Goal: Task Accomplishment & Management: Manage account settings

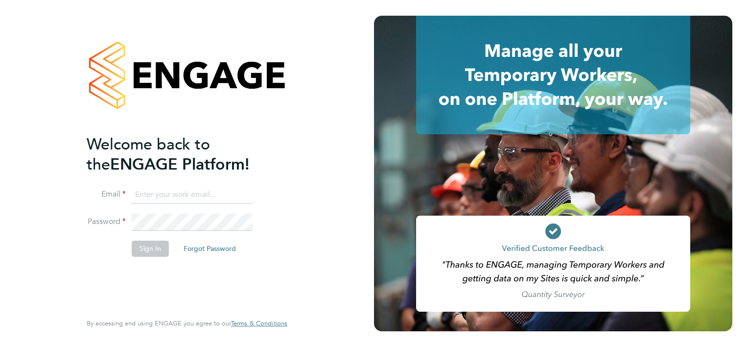
type input "linsey.mcgovern@vistry.co.uk"
click at [309, 232] on div "Welcome back to the ENGAGE Platform! Email linsey.mcgovern@vistry.co.uk Passwor…" at bounding box center [187, 173] width 374 height 347
click at [145, 249] on button "Sign In" at bounding box center [150, 248] width 37 height 16
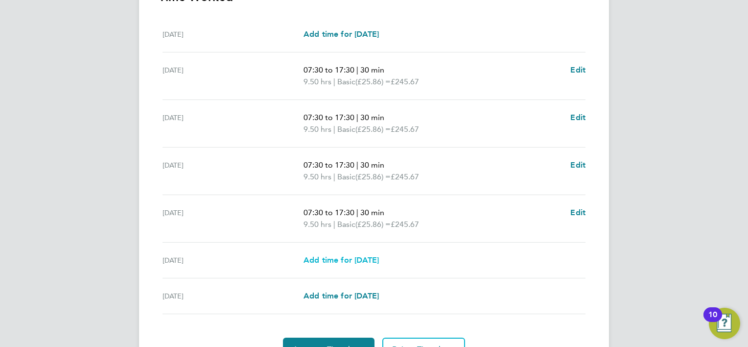
scroll to position [356, 0]
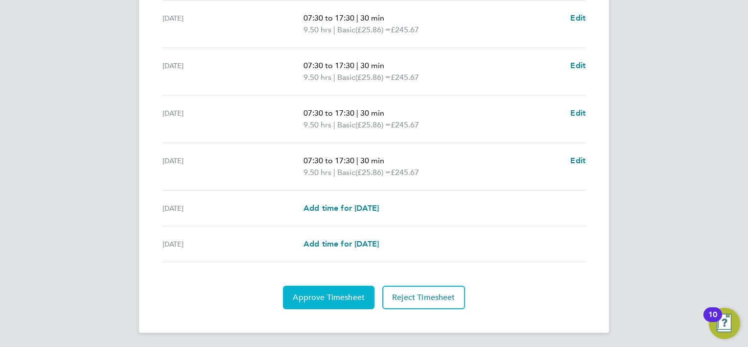
click at [326, 292] on span "Approve Timesheet" at bounding box center [329, 297] width 72 height 10
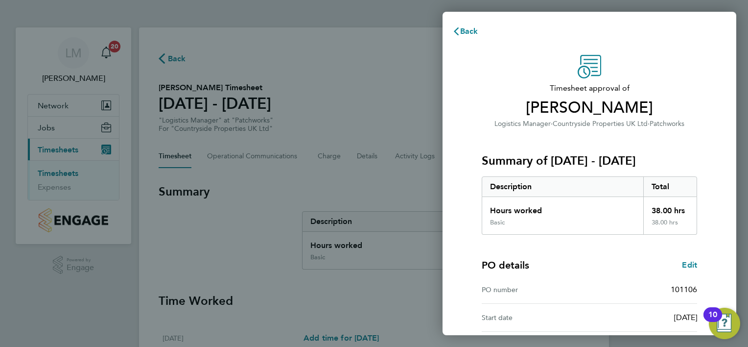
scroll to position [121, 0]
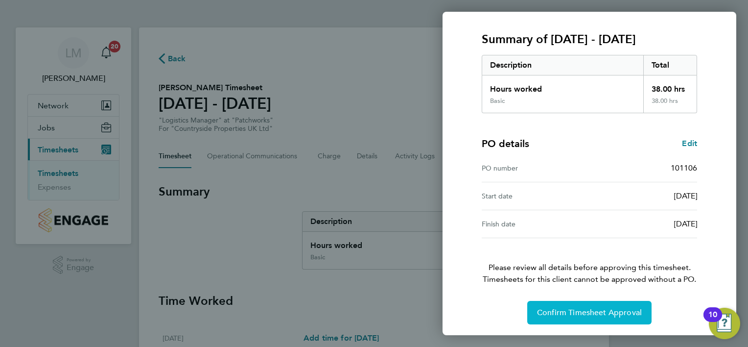
click at [610, 310] on span "Confirm Timesheet Approval" at bounding box center [589, 313] width 105 height 10
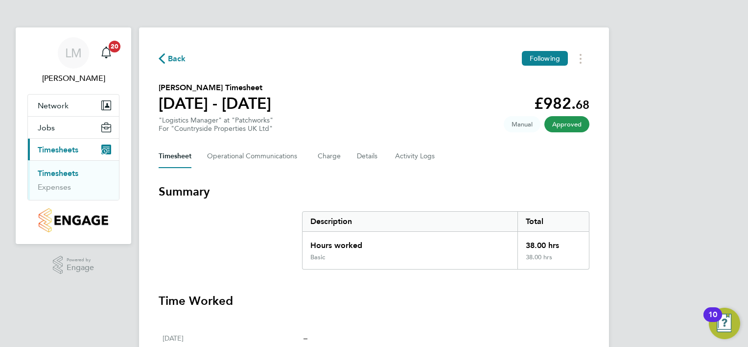
click at [161, 58] on icon "button" at bounding box center [162, 58] width 6 height 10
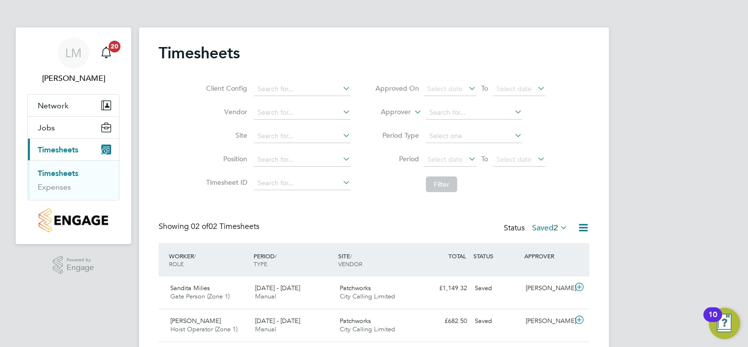
scroll to position [29, 0]
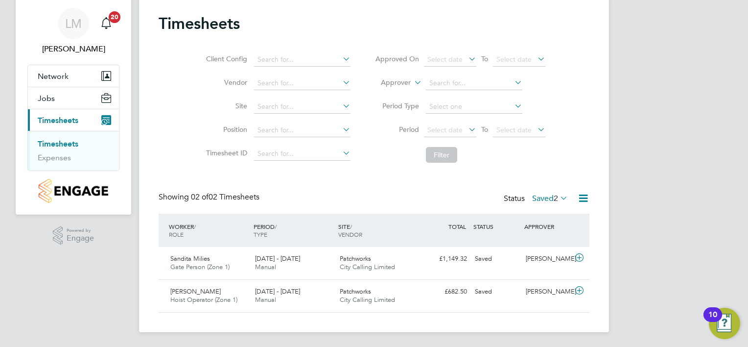
click at [549, 196] on label "Saved 2" at bounding box center [550, 198] width 36 height 10
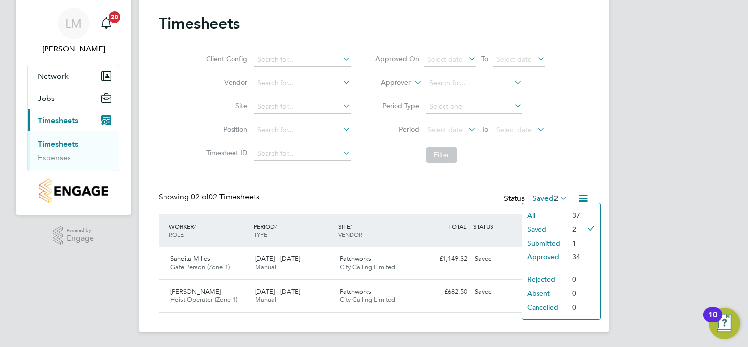
click at [550, 243] on li "Submitted" at bounding box center [545, 243] width 45 height 14
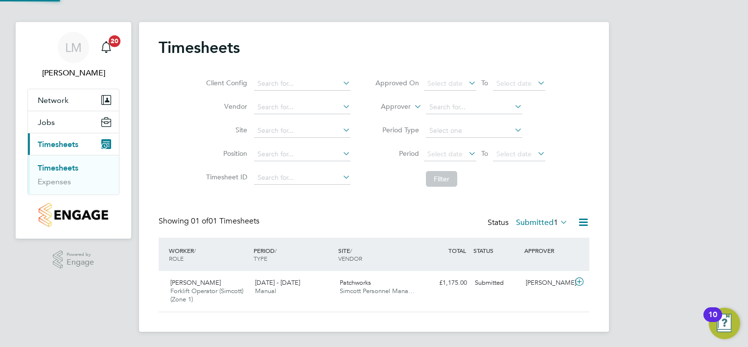
scroll to position [24, 85]
click at [502, 281] on div "Submitted" at bounding box center [496, 283] width 51 height 16
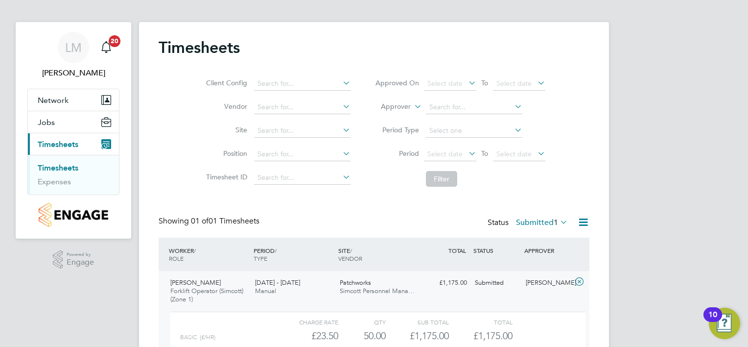
scroll to position [95, 0]
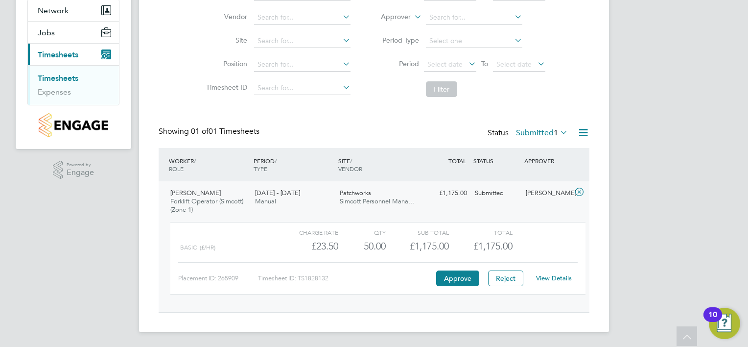
click at [559, 272] on div "View Details" at bounding box center [554, 278] width 48 height 16
click at [560, 276] on link "View Details" at bounding box center [554, 278] width 36 height 8
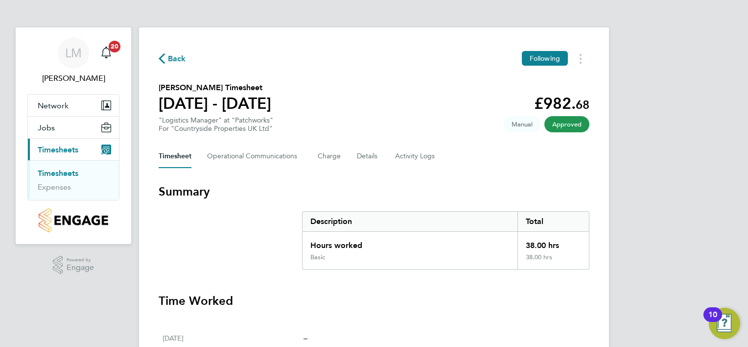
click at [162, 58] on icon "button" at bounding box center [162, 58] width 6 height 10
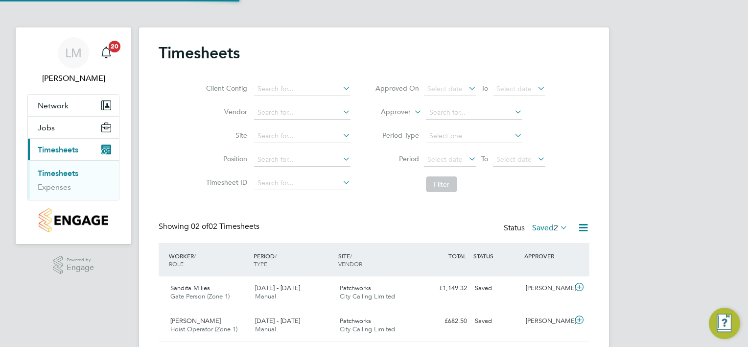
scroll to position [24, 85]
click at [547, 228] on label "Saved 2" at bounding box center [550, 228] width 36 height 10
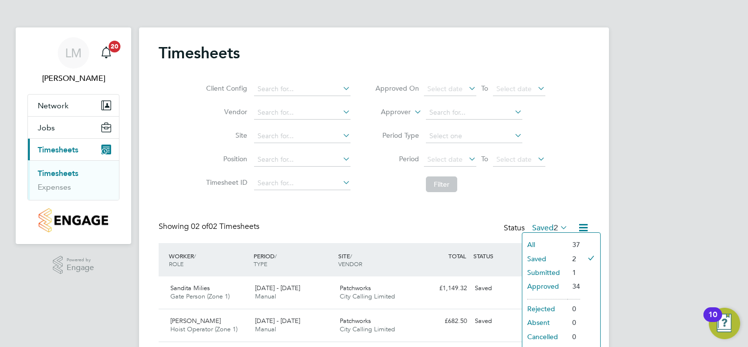
click at [550, 268] on li "Submitted" at bounding box center [545, 272] width 45 height 14
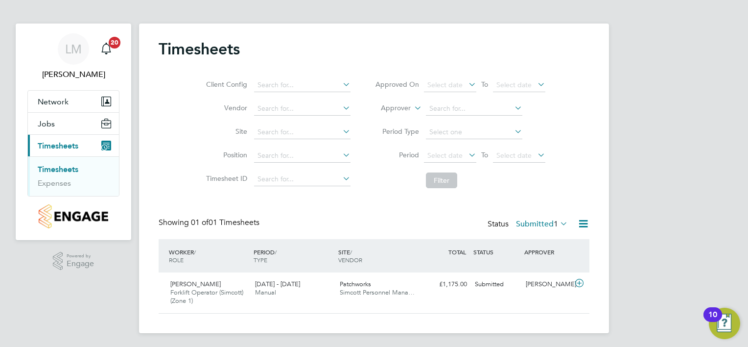
scroll to position [5, 0]
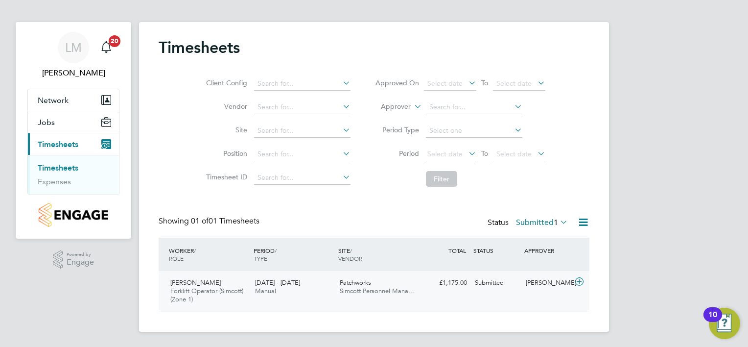
click at [198, 282] on span "Dean Mcleod" at bounding box center [195, 282] width 50 height 8
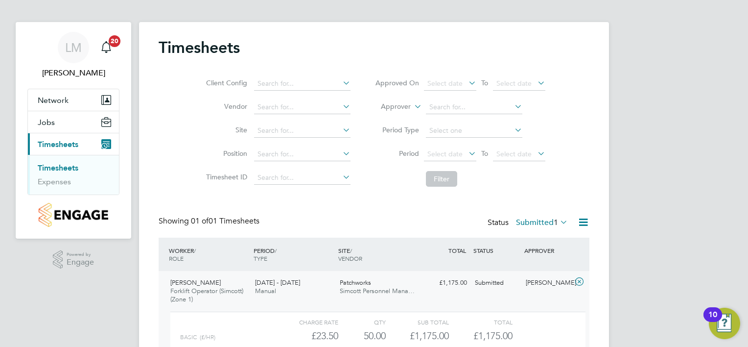
scroll to position [16, 95]
click at [198, 282] on span "Dean Mcleod" at bounding box center [195, 282] width 50 height 8
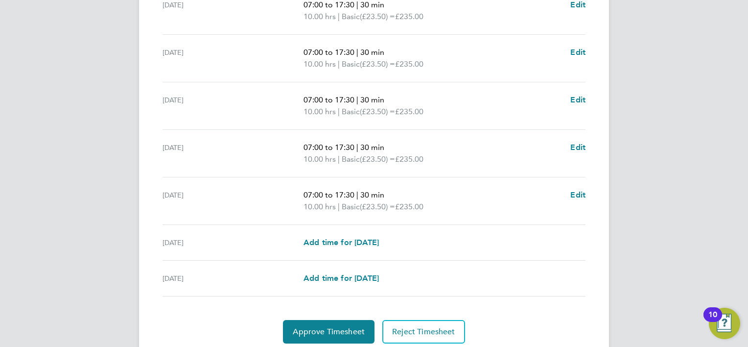
scroll to position [367, 0]
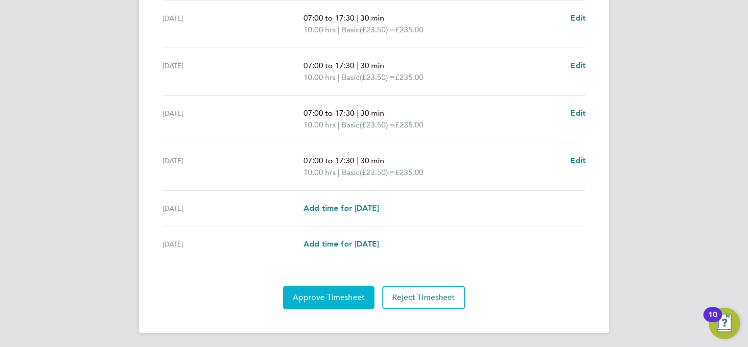
click at [341, 290] on button "Approve Timesheet" at bounding box center [329, 298] width 92 height 24
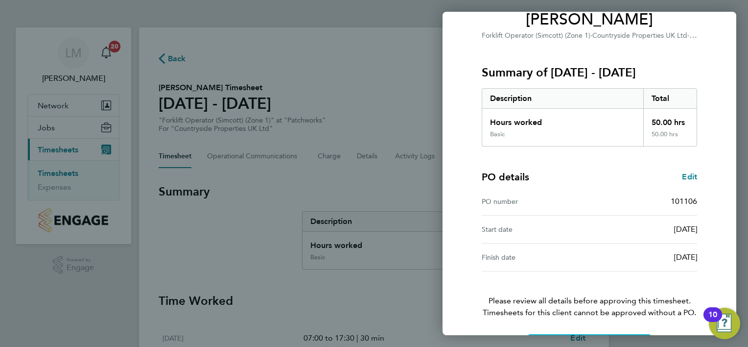
scroll to position [121, 0]
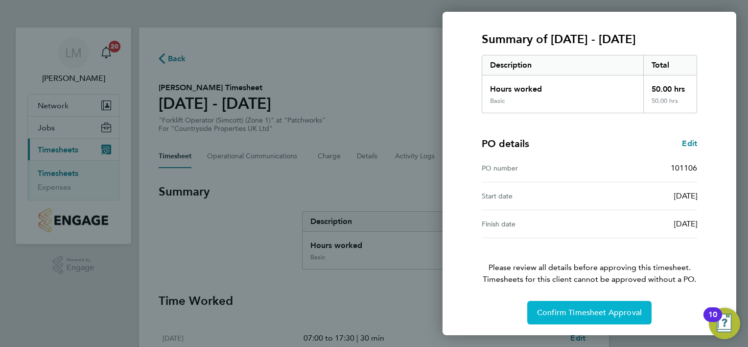
click at [602, 311] on span "Confirm Timesheet Approval" at bounding box center [589, 313] width 105 height 10
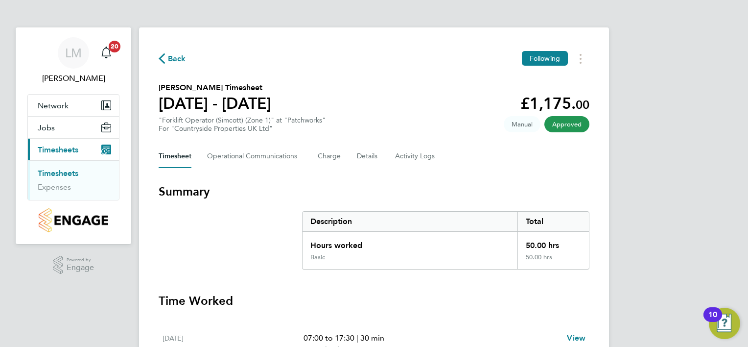
click at [161, 61] on icon "button" at bounding box center [162, 58] width 6 height 10
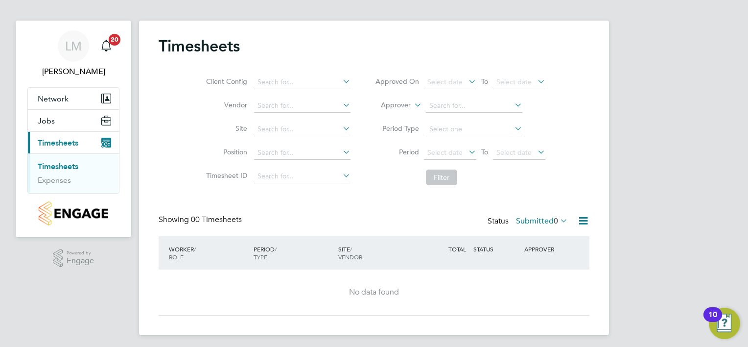
scroll to position [10, 0]
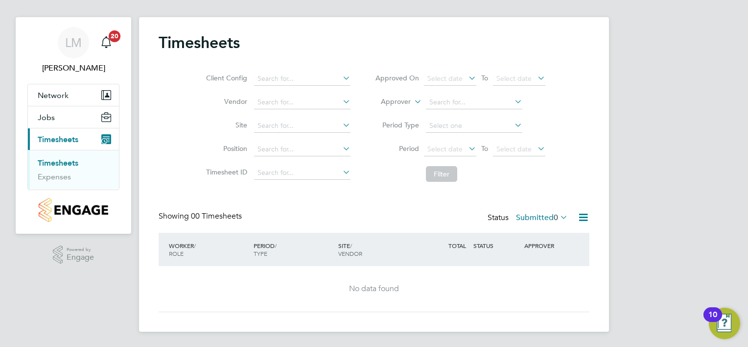
click at [558, 217] on icon at bounding box center [558, 217] width 0 height 14
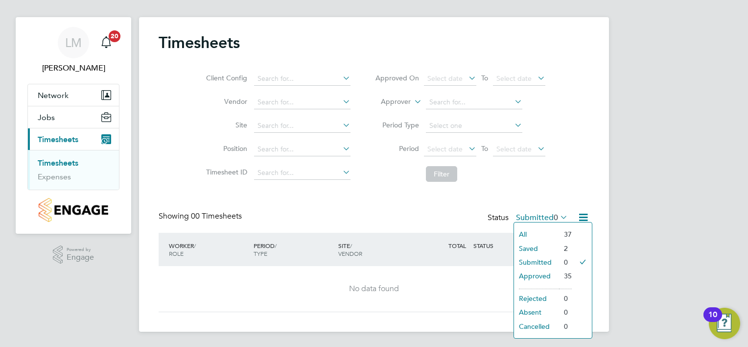
click at [547, 249] on li "Saved" at bounding box center [536, 248] width 45 height 14
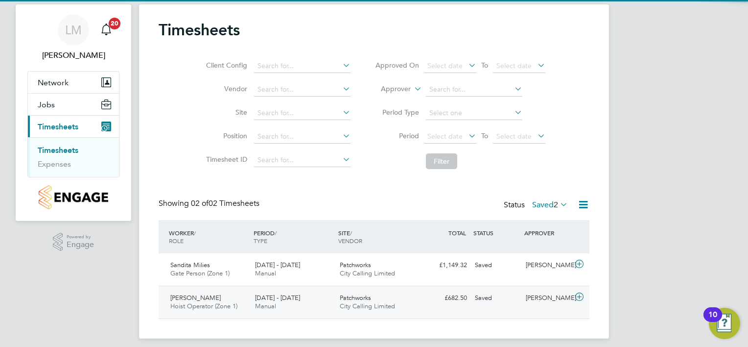
scroll to position [29, 0]
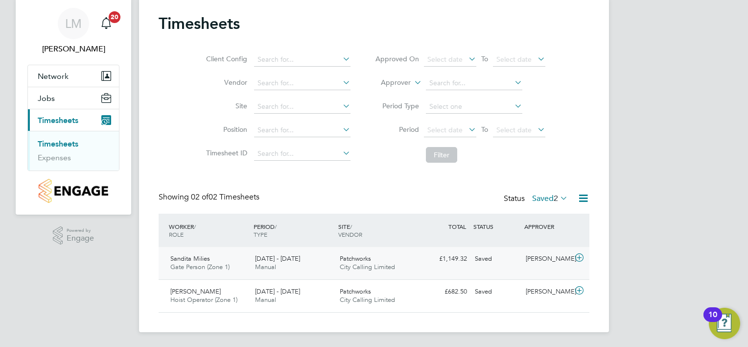
click at [278, 261] on span "22 - 28 Sep 2025" at bounding box center [277, 258] width 45 height 8
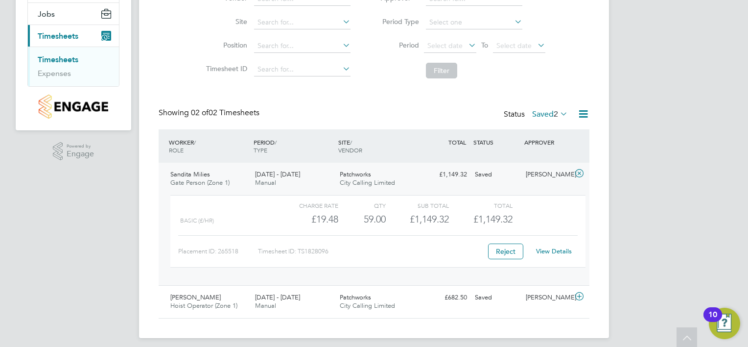
scroll to position [119, 0]
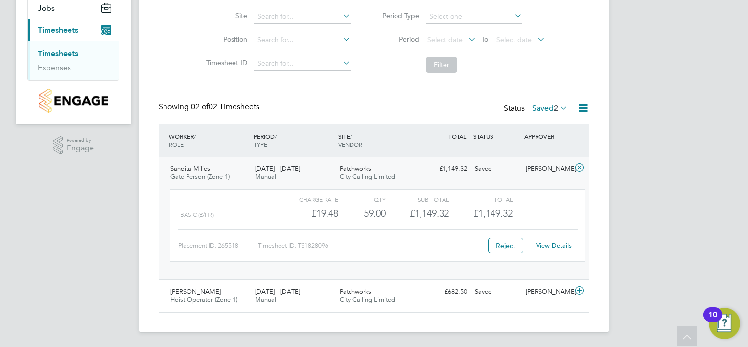
click at [564, 241] on link "View Details" at bounding box center [554, 245] width 36 height 8
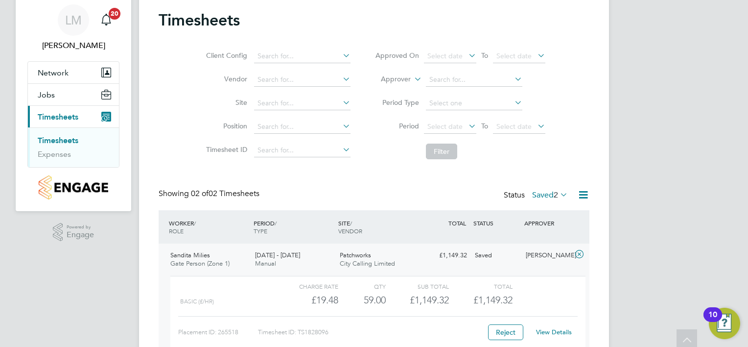
scroll to position [0, 0]
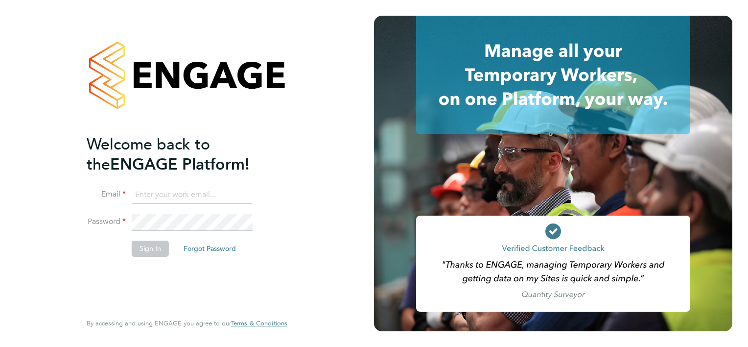
type input "linsey.mcgovern@vistry.co.uk"
click at [230, 272] on div "Welcome back to the ENGAGE Platform! Email linsey.mcgovern@vistry.co.uk Passwor…" at bounding box center [182, 222] width 191 height 176
click at [147, 250] on button "Sign In" at bounding box center [150, 248] width 37 height 16
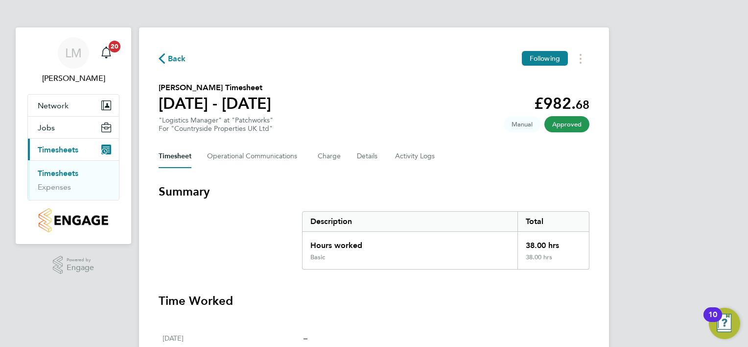
click at [163, 59] on icon "button" at bounding box center [162, 58] width 6 height 10
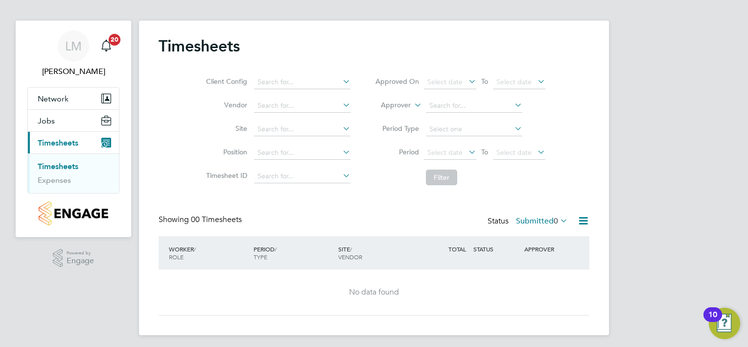
scroll to position [10, 0]
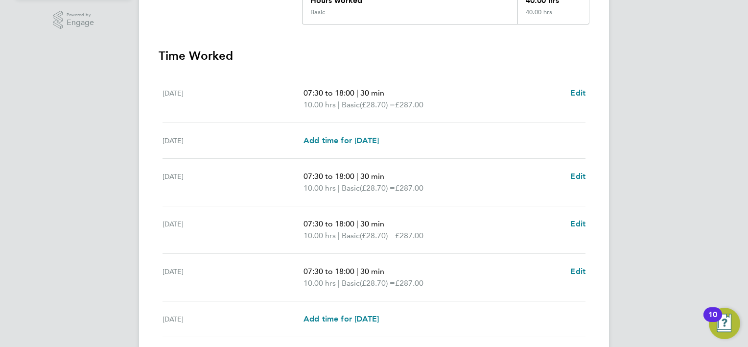
scroll to position [356, 0]
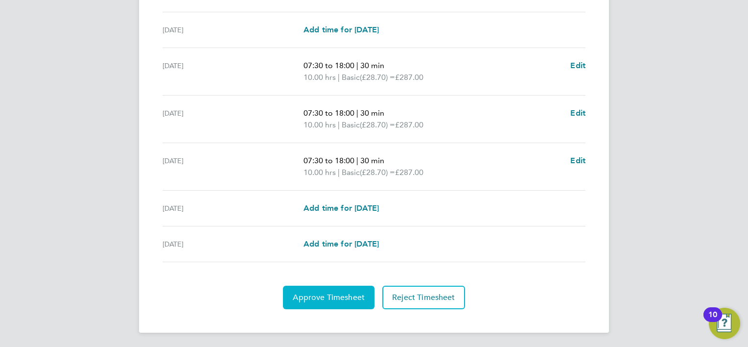
click at [317, 294] on span "Approve Timesheet" at bounding box center [329, 297] width 72 height 10
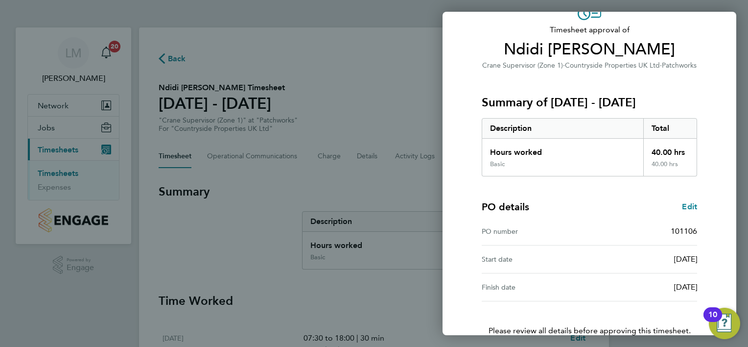
scroll to position [121, 0]
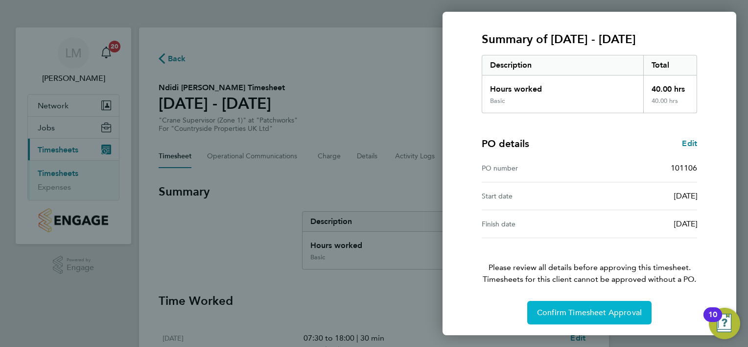
click at [597, 304] on button "Confirm Timesheet Approval" at bounding box center [589, 313] width 124 height 24
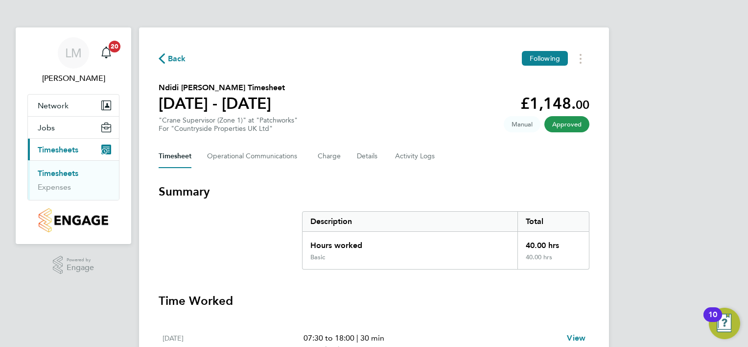
click at [164, 58] on icon "button" at bounding box center [162, 58] width 6 height 10
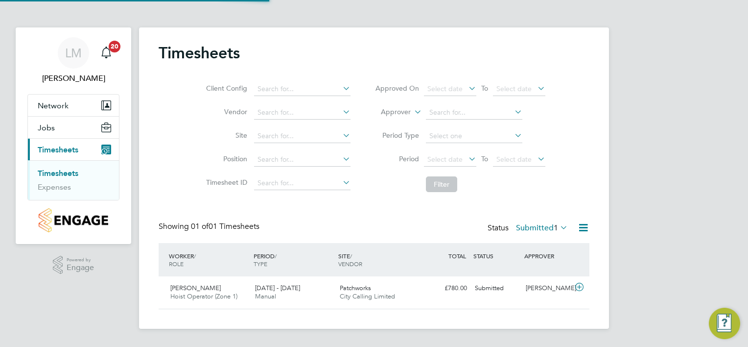
scroll to position [24, 85]
click at [477, 287] on div "Submitted" at bounding box center [496, 288] width 51 height 16
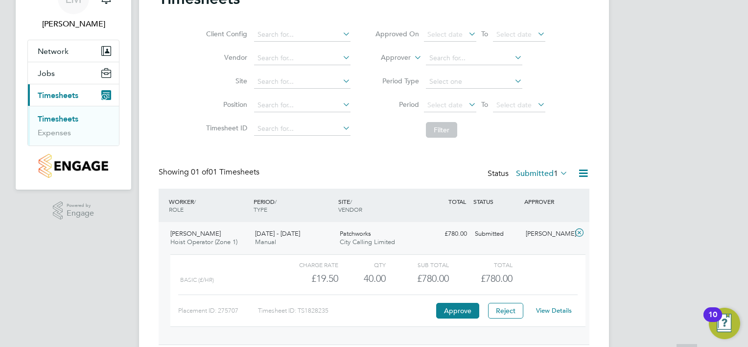
scroll to position [87, 0]
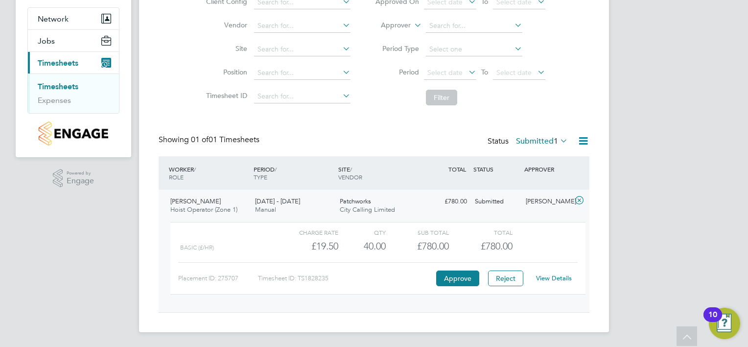
click at [561, 276] on link "View Details" at bounding box center [554, 278] width 36 height 8
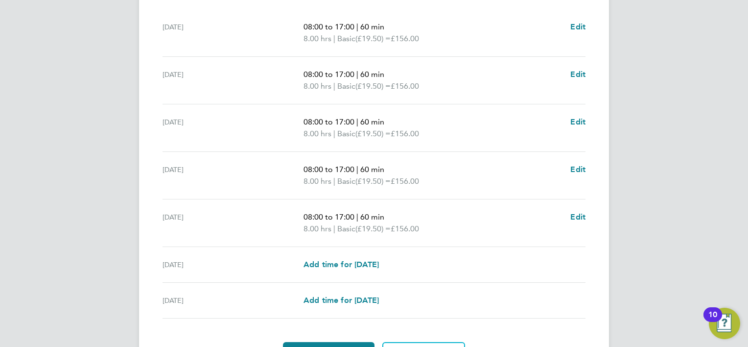
scroll to position [367, 0]
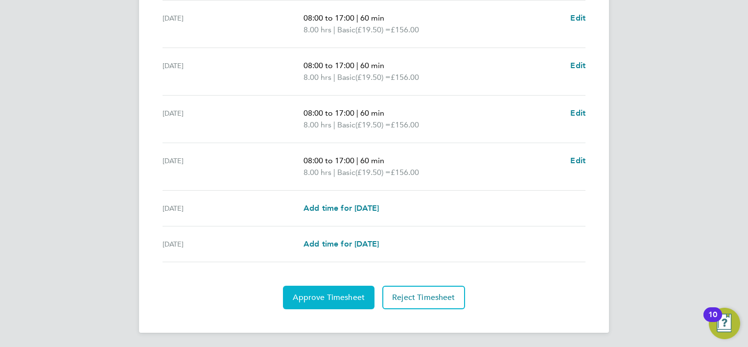
click at [339, 296] on span "Approve Timesheet" at bounding box center [329, 297] width 72 height 10
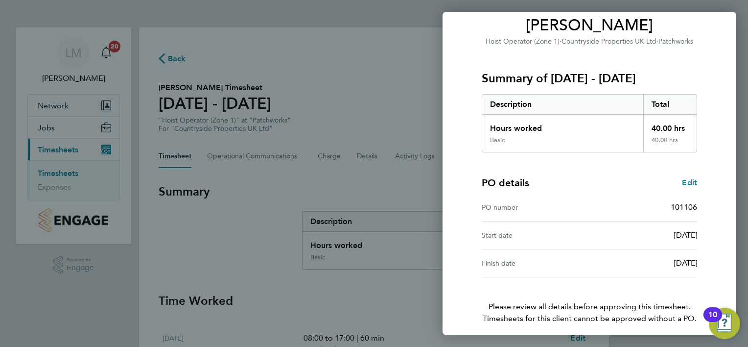
scroll to position [121, 0]
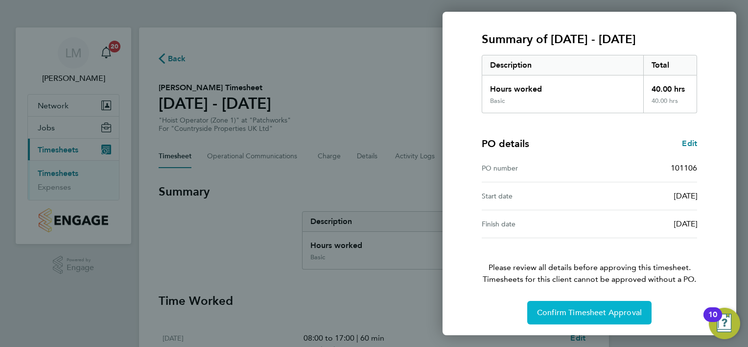
click at [610, 313] on span "Confirm Timesheet Approval" at bounding box center [589, 313] width 105 height 10
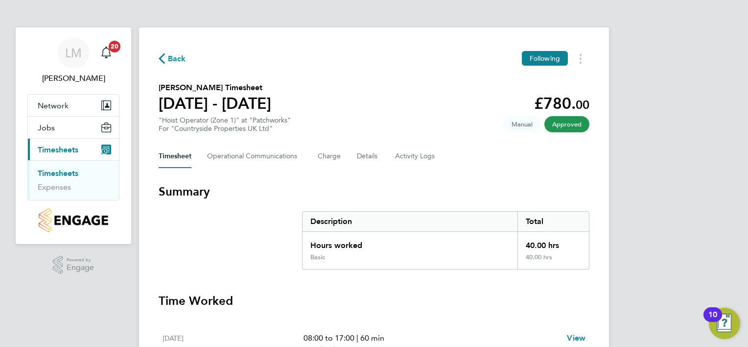
click at [159, 57] on icon "button" at bounding box center [162, 58] width 6 height 10
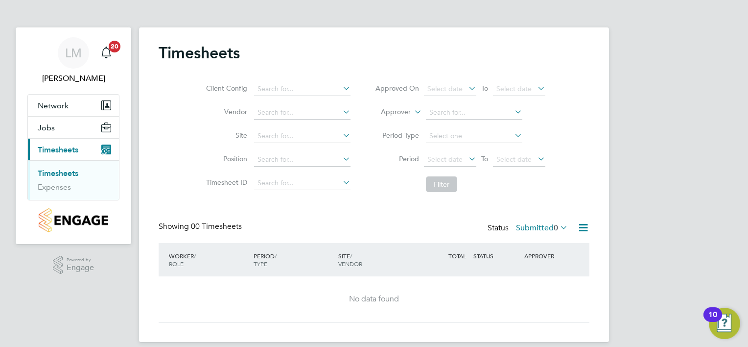
click at [50, 147] on span "Timesheets" at bounding box center [58, 149] width 41 height 9
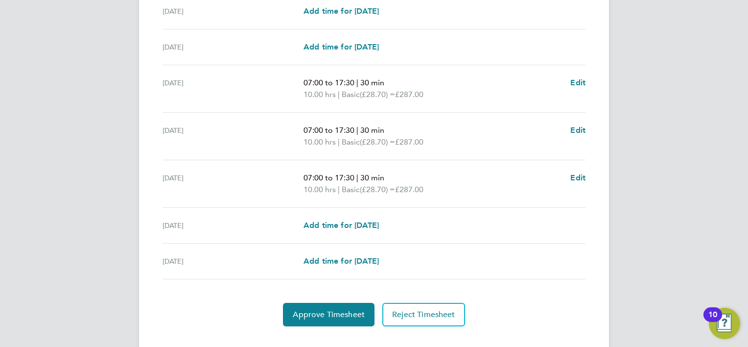
scroll to position [344, 0]
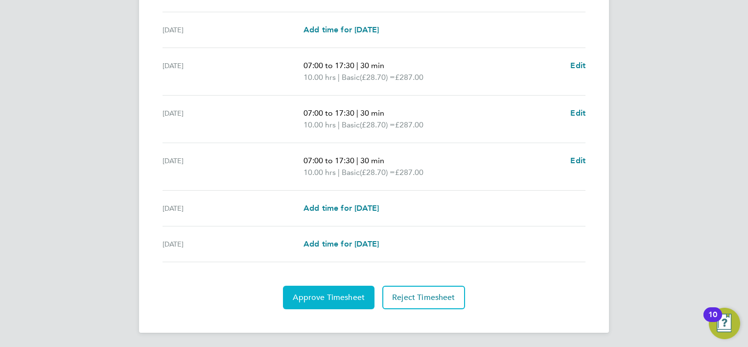
click at [345, 296] on span "Approve Timesheet" at bounding box center [329, 297] width 72 height 10
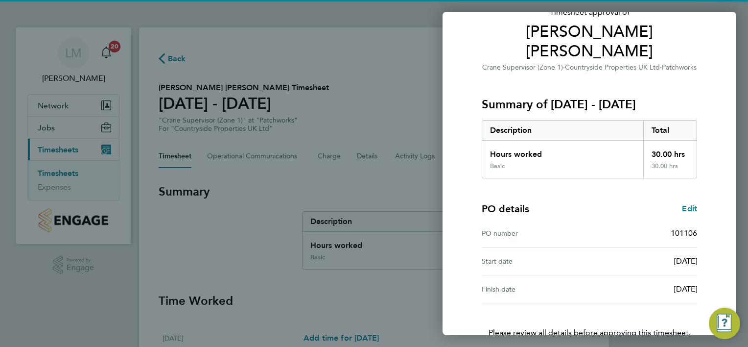
scroll to position [121, 0]
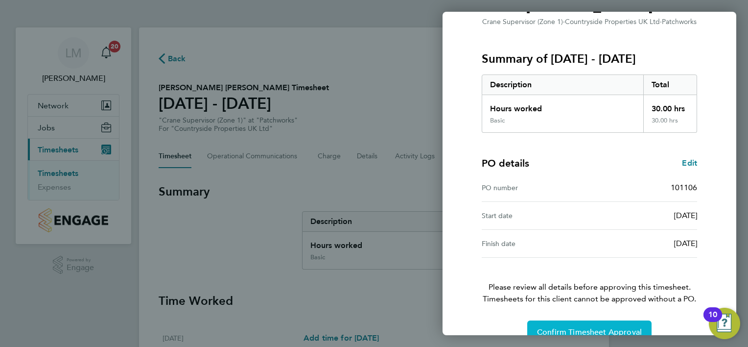
click at [575, 327] on span "Confirm Timesheet Approval" at bounding box center [589, 332] width 105 height 10
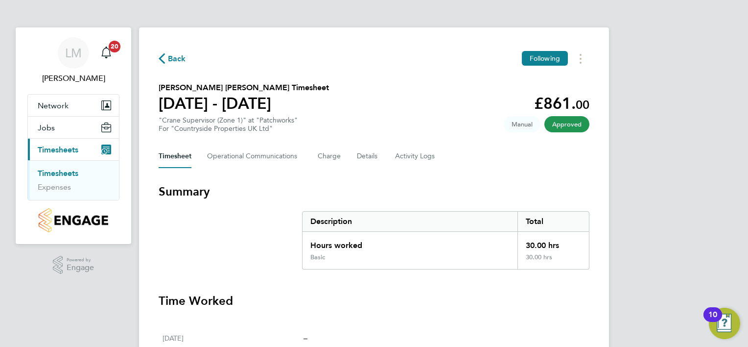
click at [162, 60] on icon "button" at bounding box center [162, 58] width 6 height 10
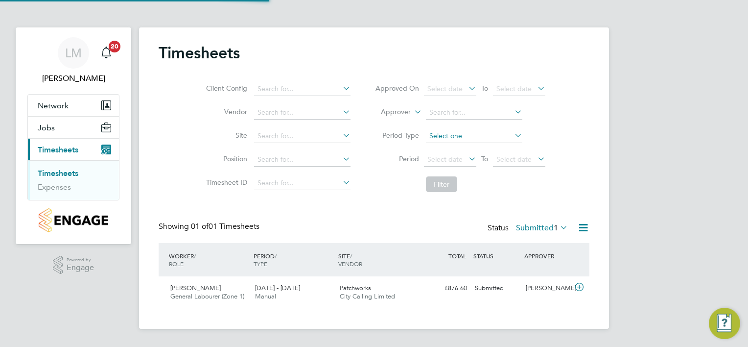
scroll to position [24, 85]
click at [542, 289] on div "[PERSON_NAME]" at bounding box center [547, 288] width 51 height 16
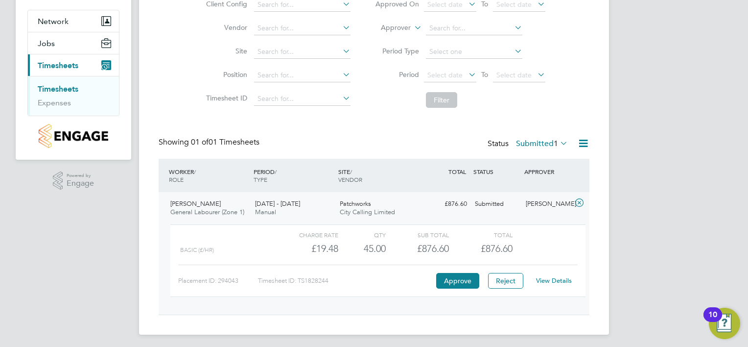
scroll to position [87, 0]
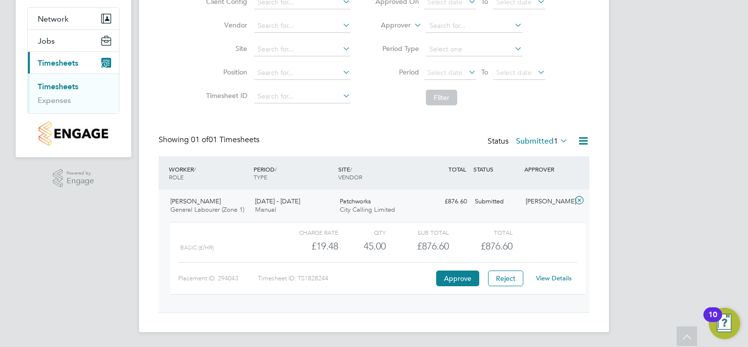
click at [556, 274] on link "View Details" at bounding box center [554, 278] width 36 height 8
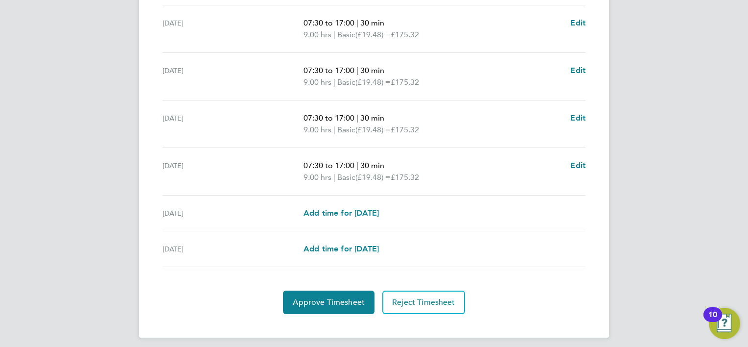
scroll to position [367, 0]
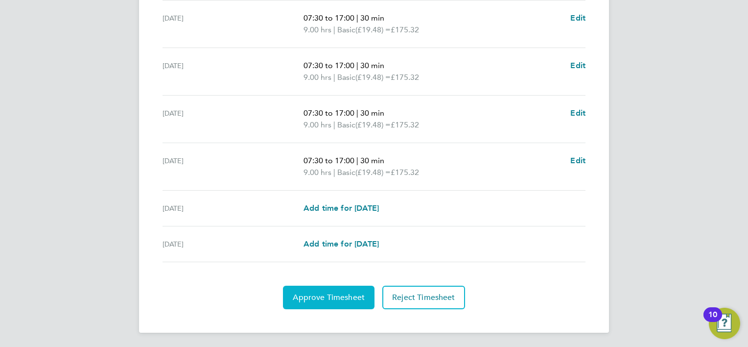
click at [327, 296] on span "Approve Timesheet" at bounding box center [329, 297] width 72 height 10
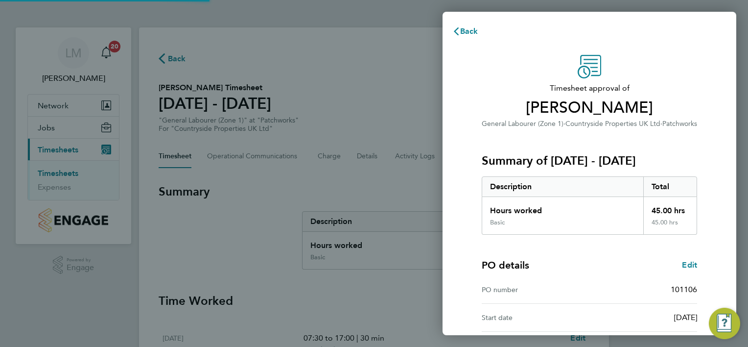
scroll to position [121, 0]
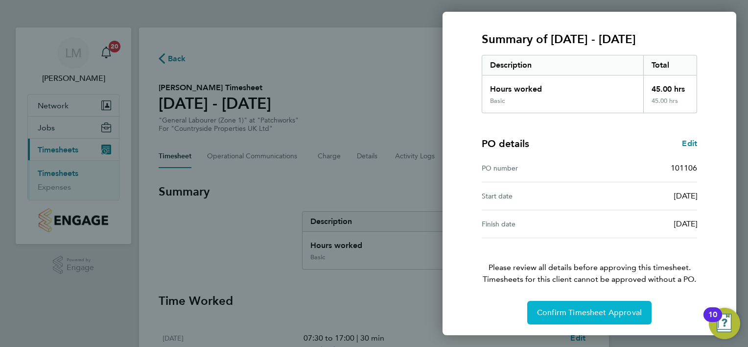
click at [601, 310] on span "Confirm Timesheet Approval" at bounding box center [589, 313] width 105 height 10
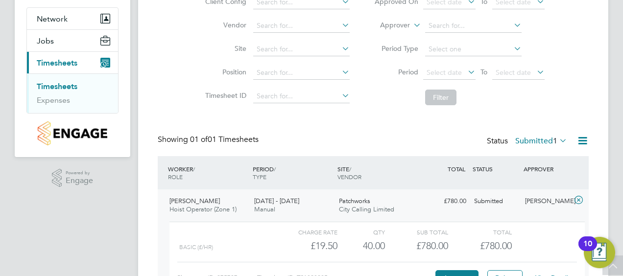
scroll to position [17, 96]
